Goal: Find specific page/section: Find specific page/section

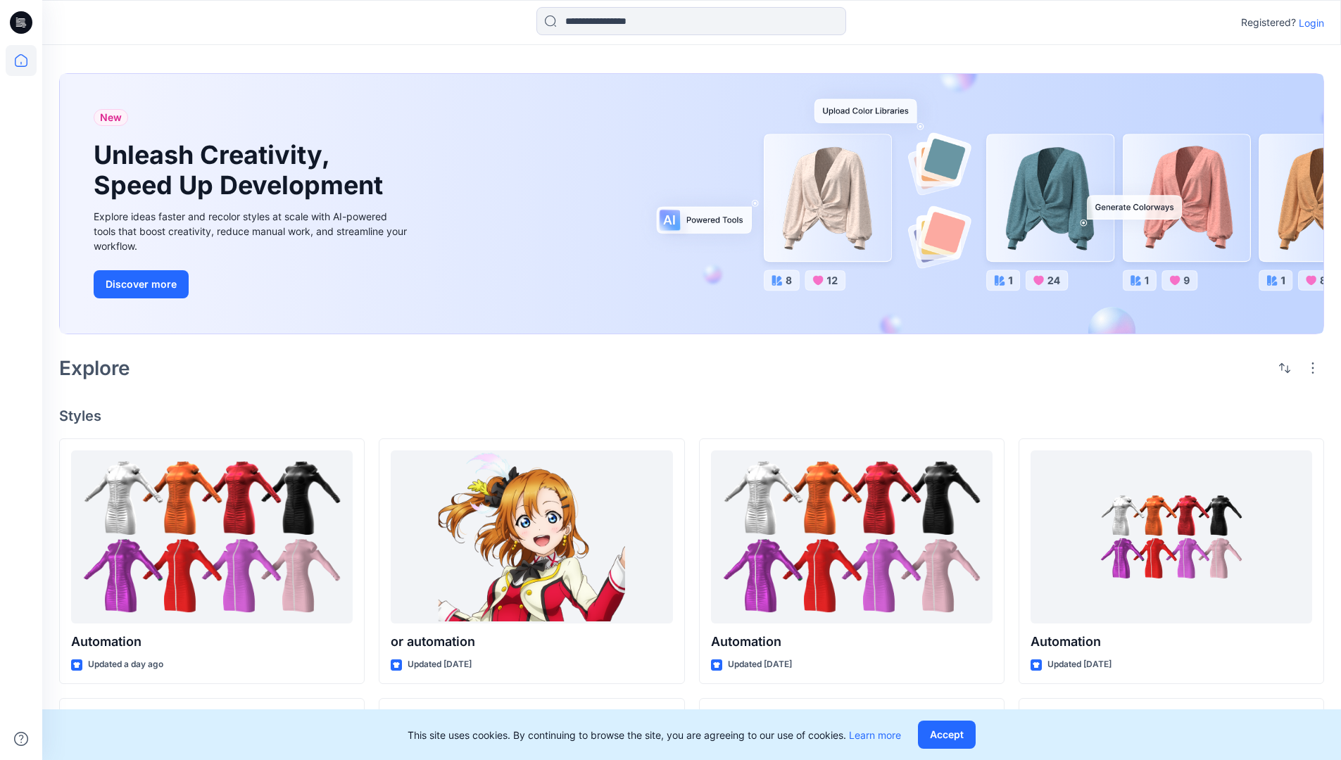
click at [786, 73] on div "New Unleash Creativity, Speed Up Development Explore ideas faster and recolor s…" at bounding box center [691, 206] width 1265 height 289
click at [102, 367] on h2 "Explore" at bounding box center [94, 368] width 71 height 23
click at [82, 412] on h4 "Styles" at bounding box center [691, 416] width 1265 height 17
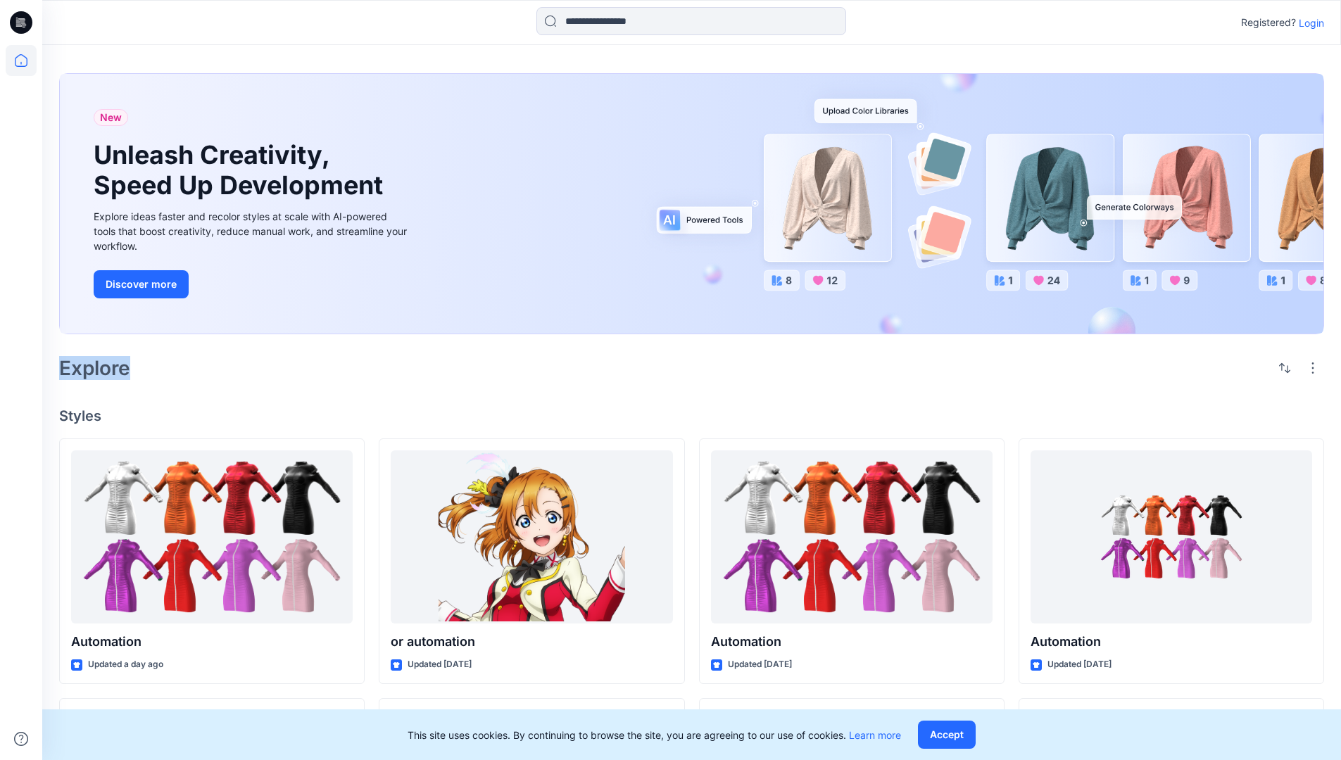
click at [82, 412] on h4 "Styles" at bounding box center [691, 416] width 1265 height 17
click at [198, 390] on div "New Unleash Creativity, Speed Up Development Explore ideas faster and recolor s…" at bounding box center [691, 658] width 1299 height 1227
click at [1265, 20] on p "Registered?" at bounding box center [1268, 22] width 55 height 17
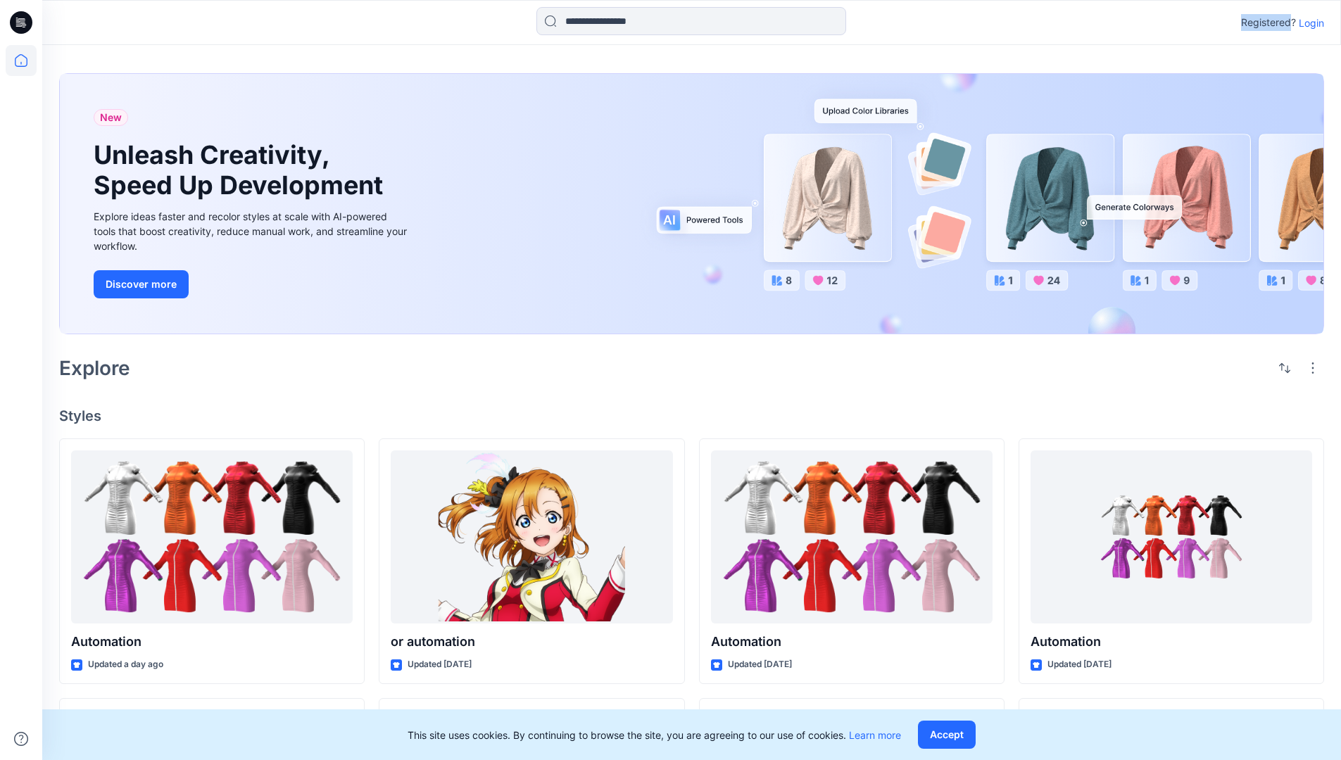
click at [1265, 20] on p "Registered?" at bounding box center [1268, 22] width 55 height 17
click at [1184, 23] on div "Registered? Login" at bounding box center [691, 22] width 1298 height 31
click at [1332, 23] on div "Registered? Login" at bounding box center [691, 22] width 1298 height 31
click at [590, 26] on input at bounding box center [692, 21] width 310 height 28
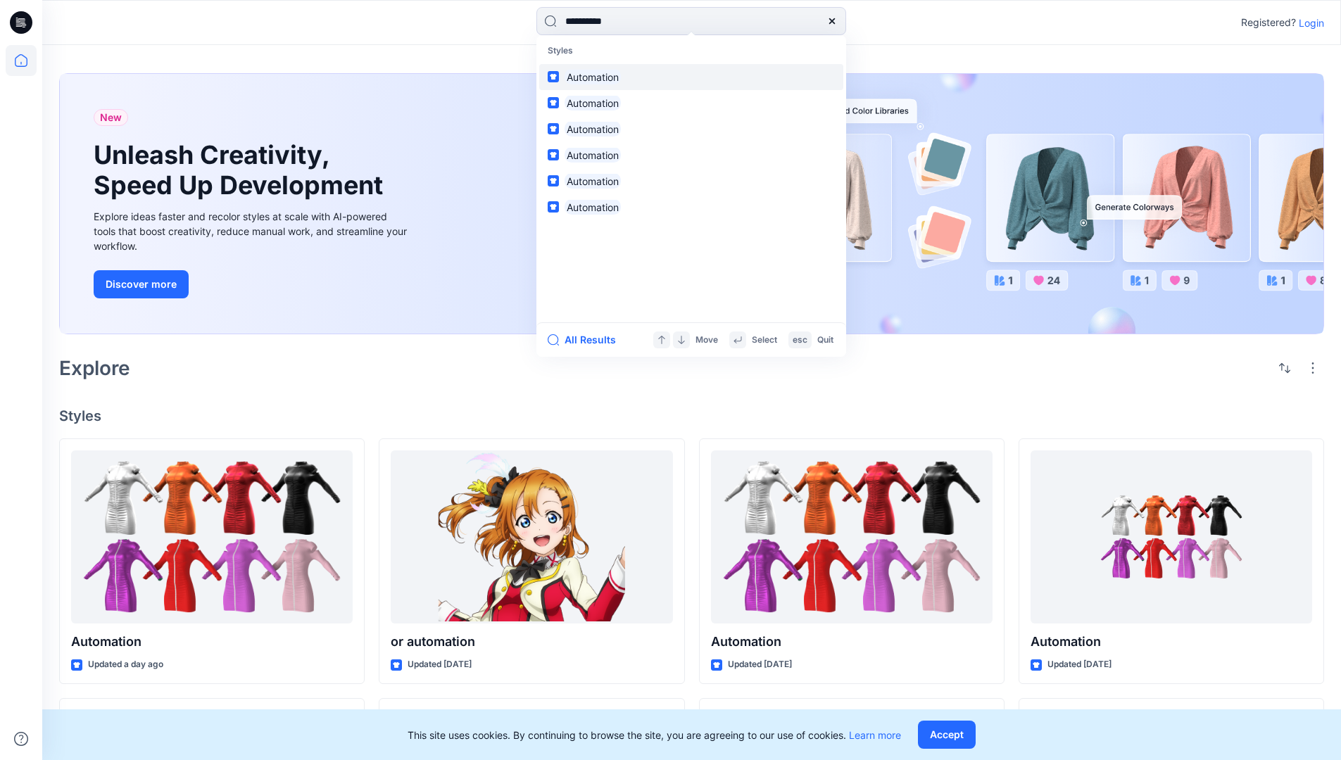
type input "**********"
click at [599, 75] on mark "Automation" at bounding box center [593, 77] width 56 height 16
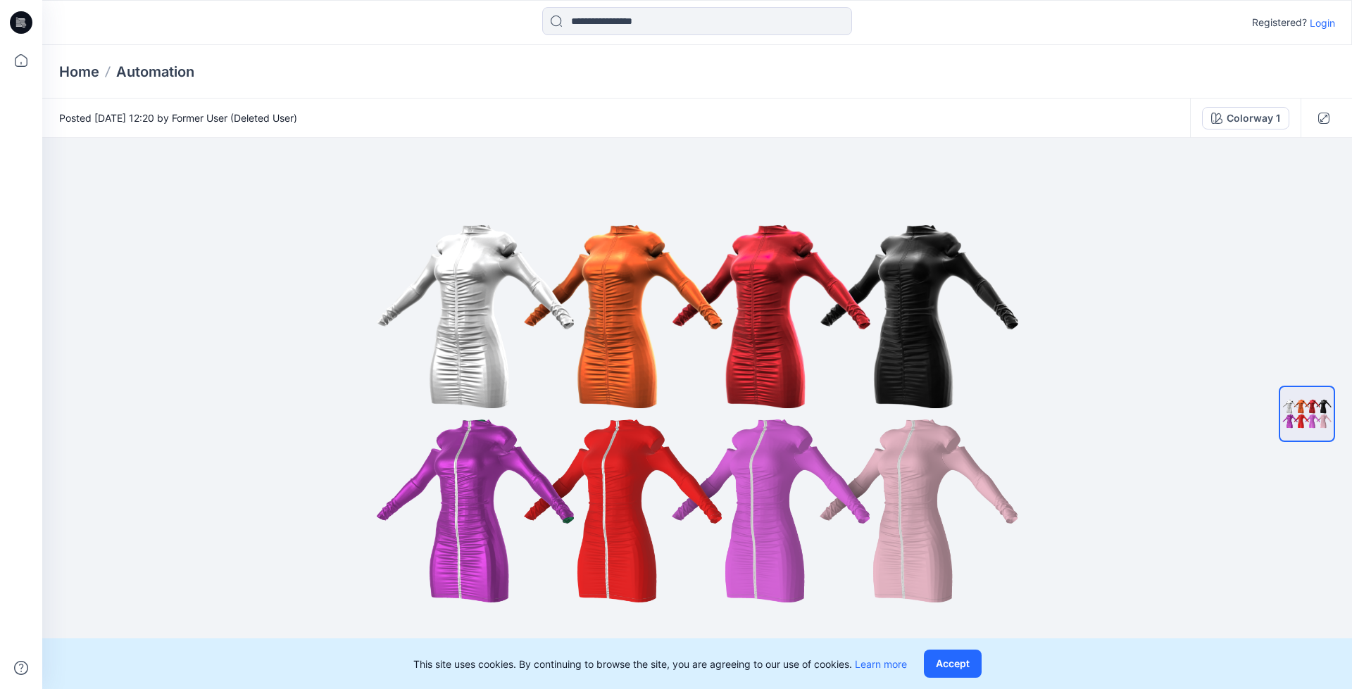
click at [165, 71] on p "Automation" at bounding box center [155, 72] width 78 height 20
click at [21, 23] on icon at bounding box center [23, 23] width 6 height 1
